Goal: Find specific page/section: Find specific page/section

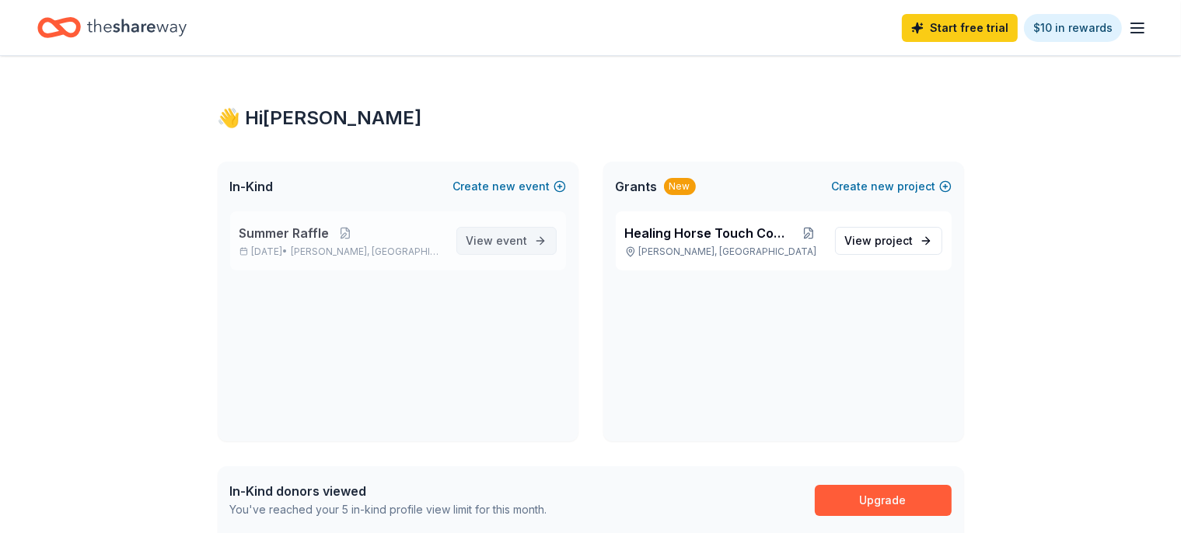
click at [530, 248] on link "View event" at bounding box center [506, 241] width 100 height 28
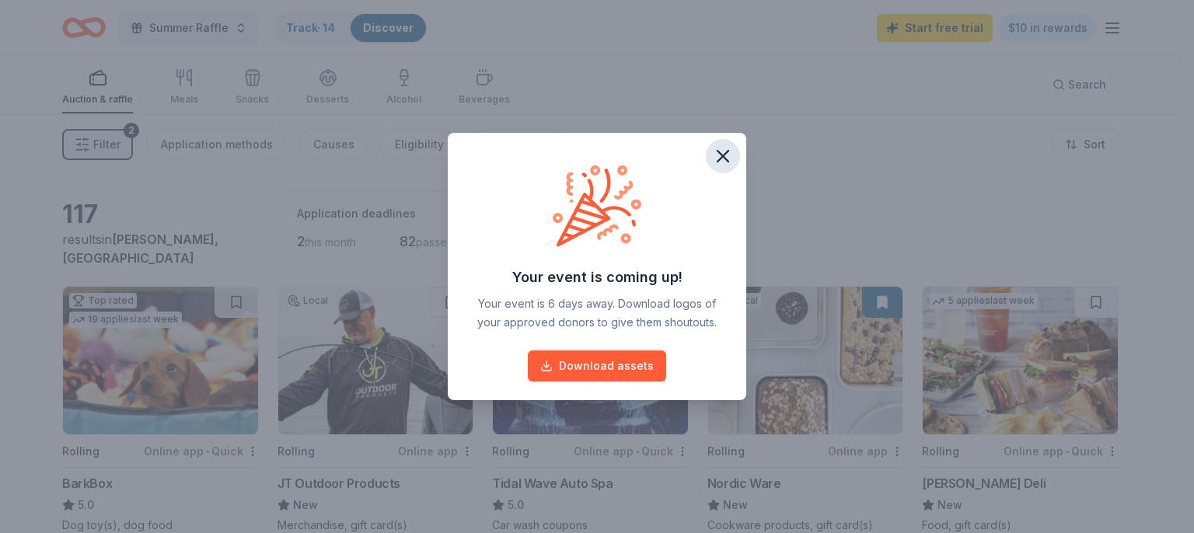
click at [723, 159] on icon "button" at bounding box center [723, 156] width 22 height 22
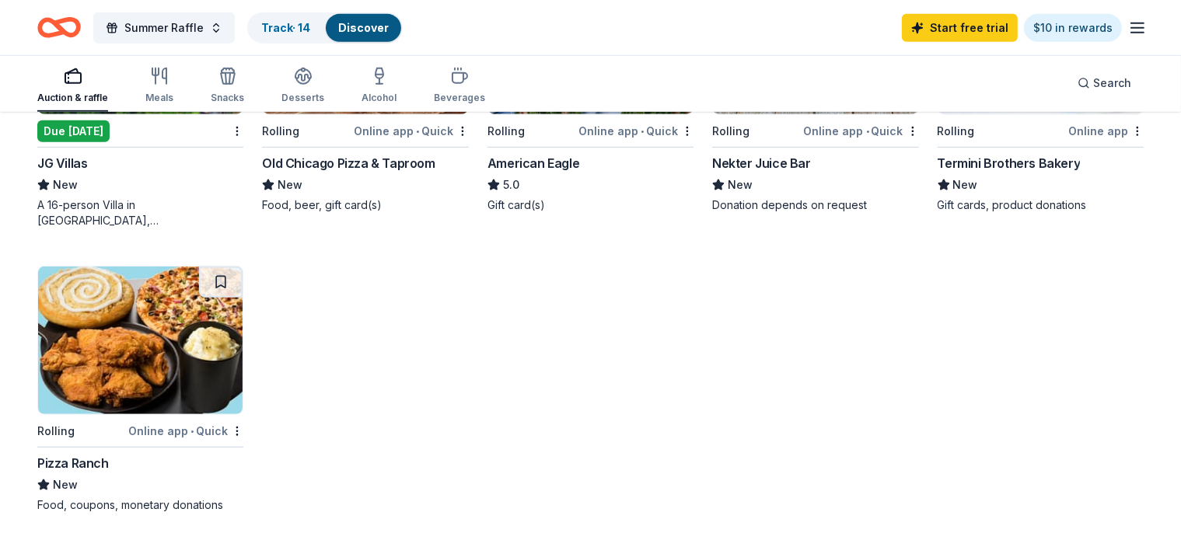
scroll to position [903, 0]
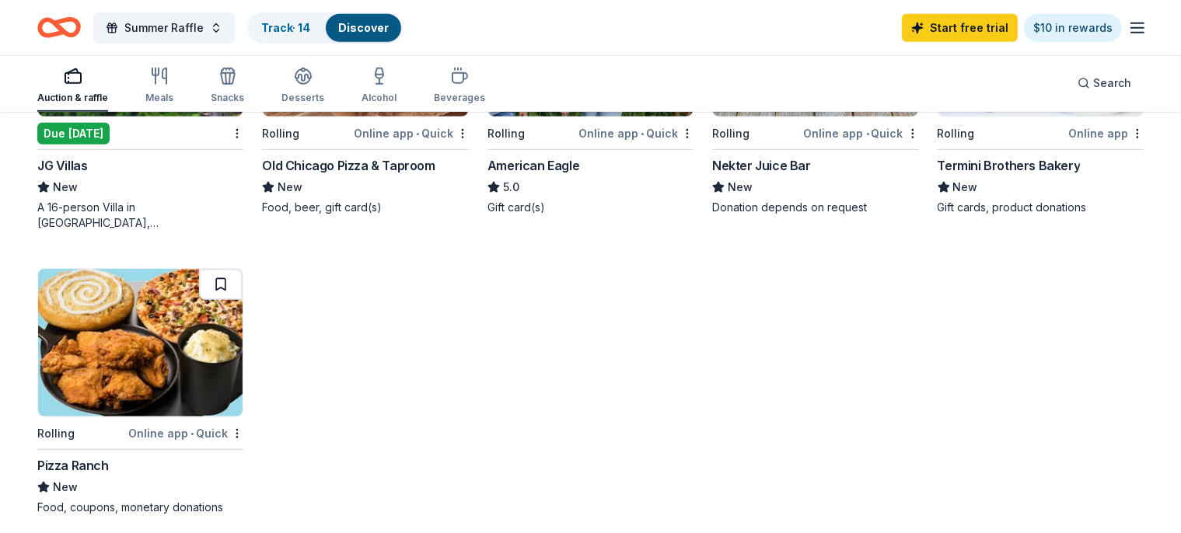
drag, startPoint x: 230, startPoint y: 281, endPoint x: 255, endPoint y: 291, distance: 26.6
click at [230, 281] on button at bounding box center [221, 284] width 44 height 31
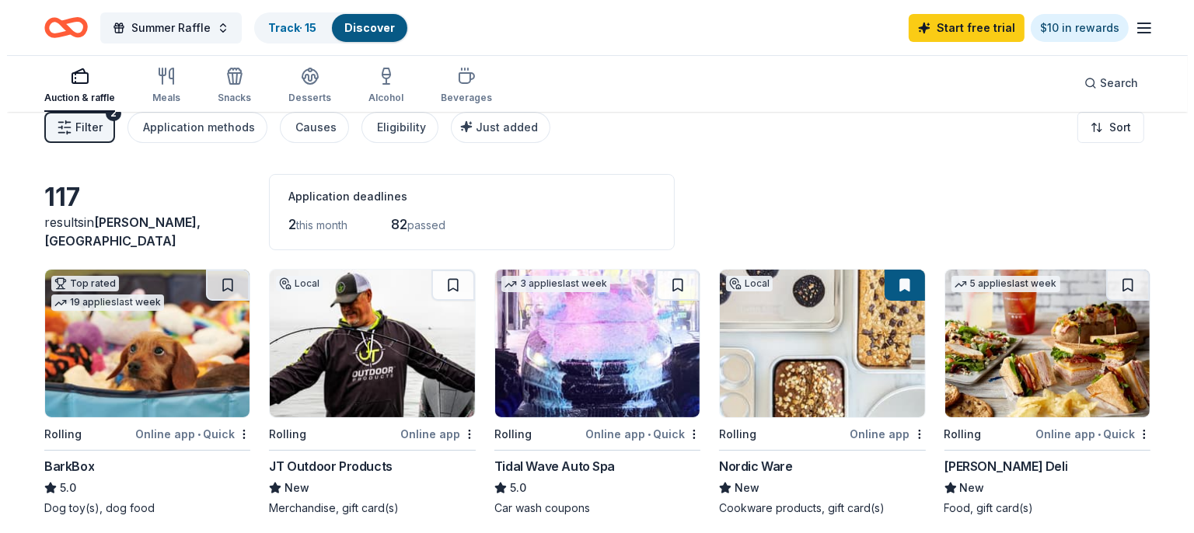
scroll to position [0, 0]
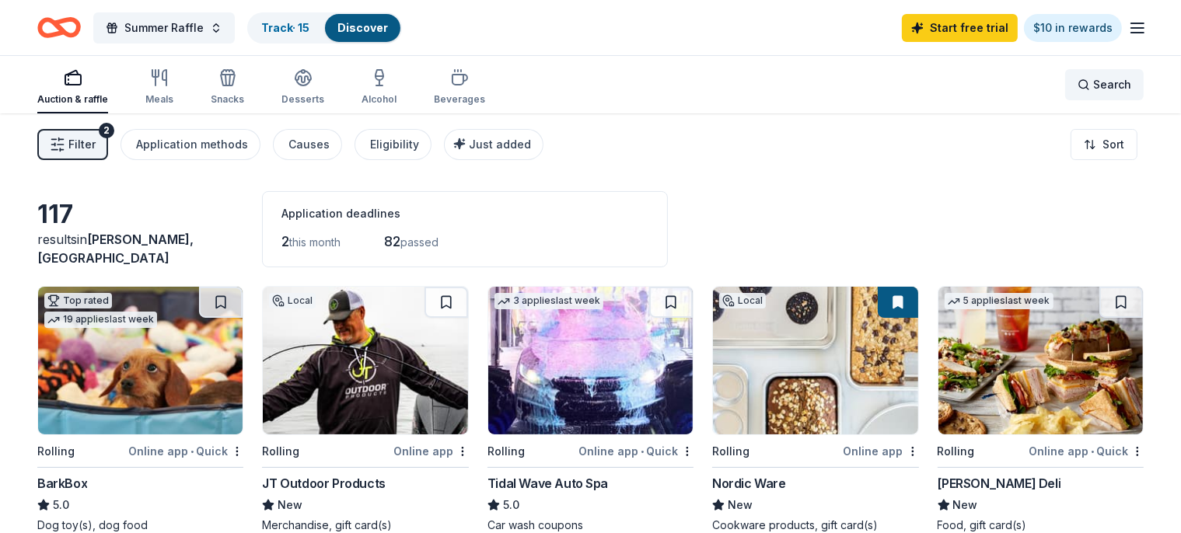
click at [1093, 79] on span "Search" at bounding box center [1112, 84] width 38 height 19
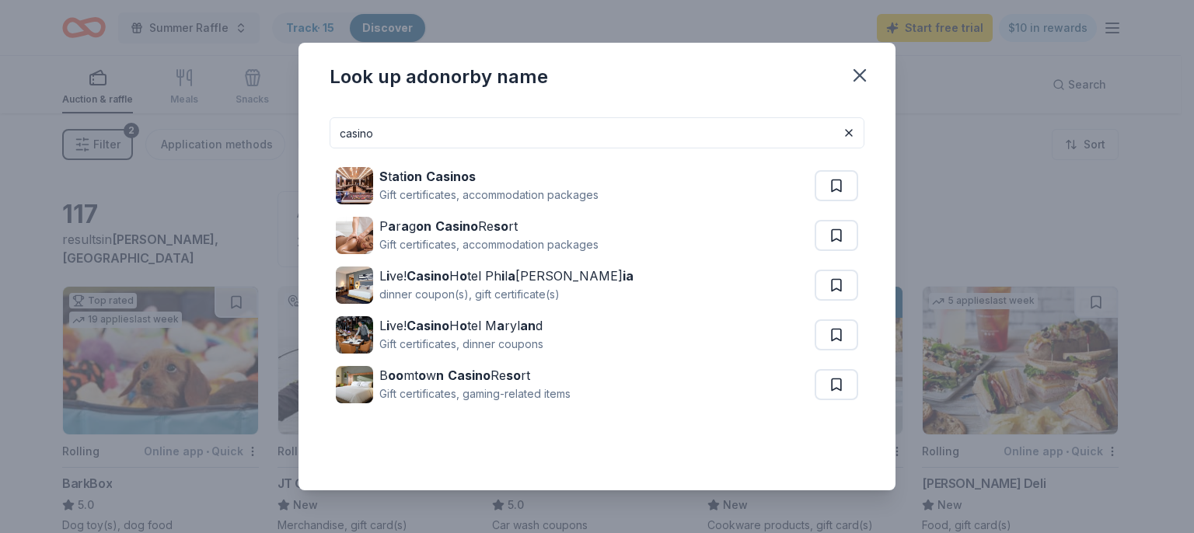
drag, startPoint x: 390, startPoint y: 132, endPoint x: 306, endPoint y: 131, distance: 84.8
click at [330, 131] on input "casino" at bounding box center [597, 132] width 535 height 31
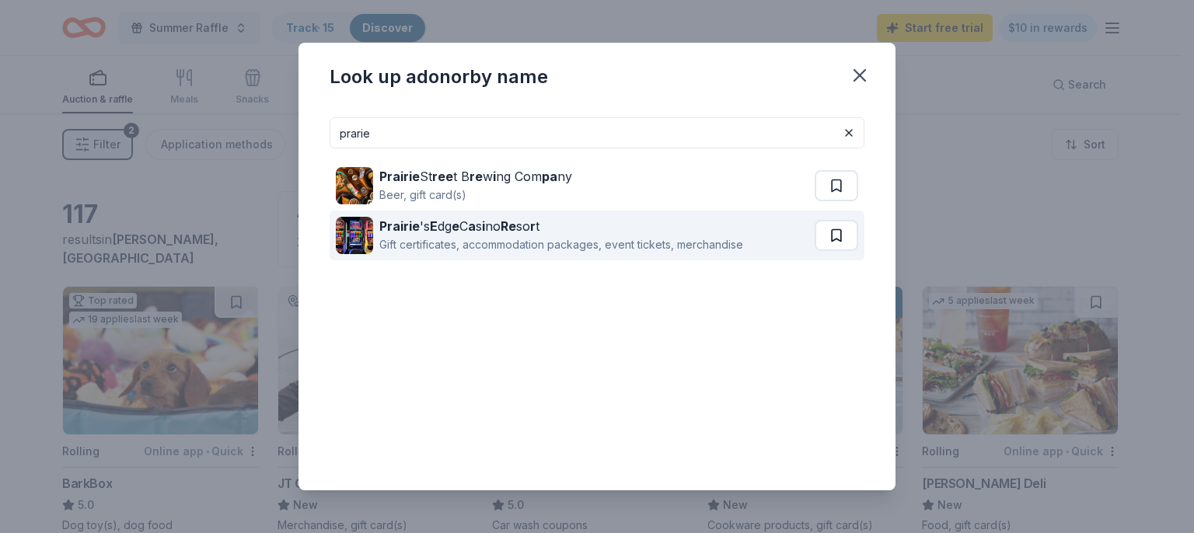
type input "prarie"
click at [839, 201] on button at bounding box center [837, 185] width 44 height 31
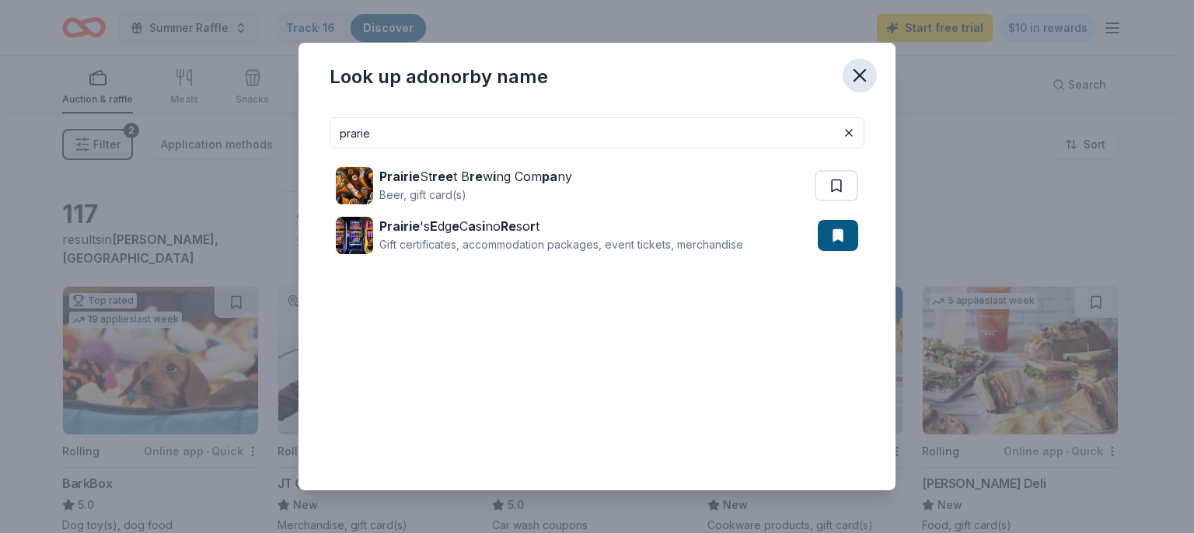
click at [865, 70] on icon "button" at bounding box center [860, 75] width 11 height 11
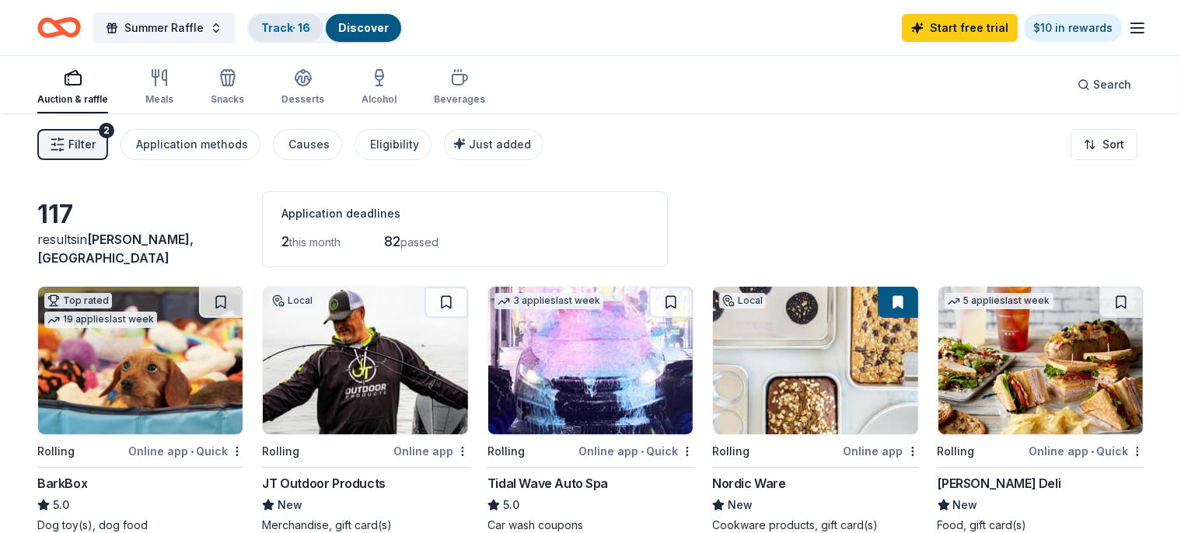
click at [309, 33] on link "Track · 16" at bounding box center [285, 27] width 49 height 13
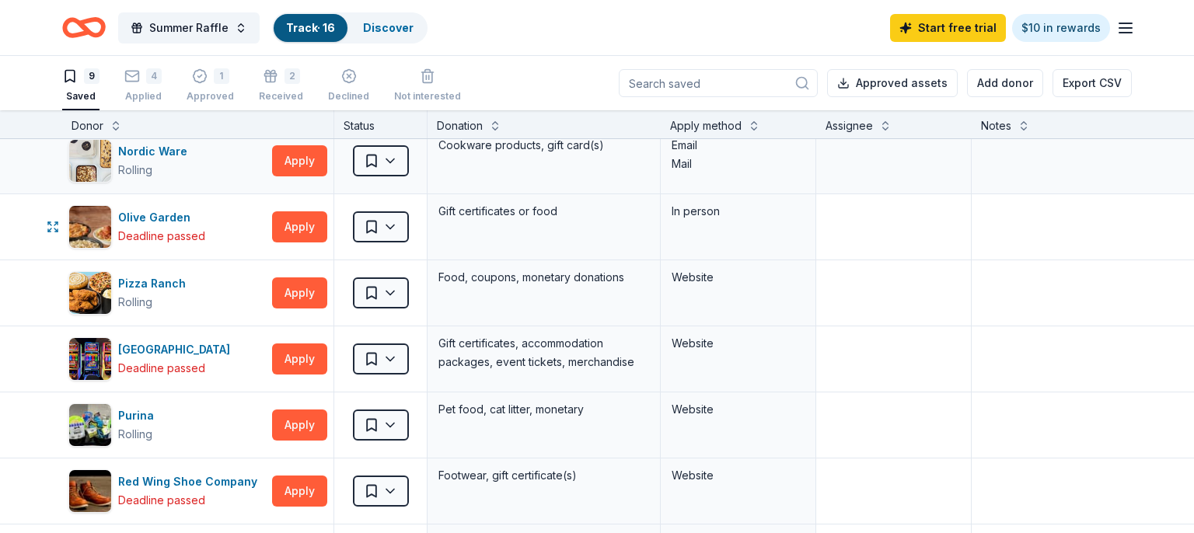
scroll to position [179, 0]
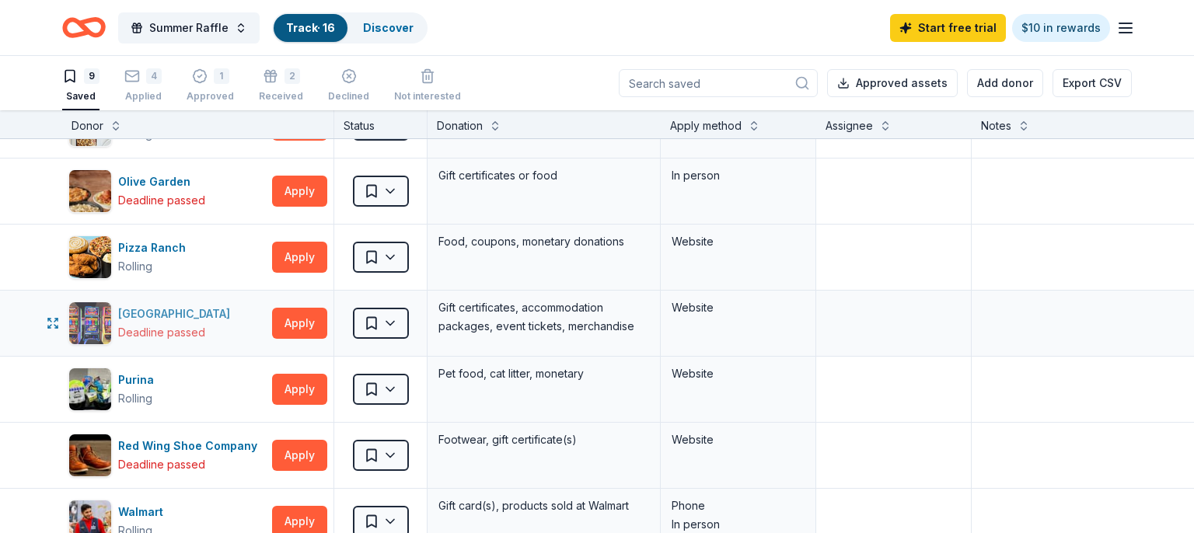
click at [205, 313] on div "[GEOGRAPHIC_DATA]" at bounding box center [177, 314] width 118 height 19
